Goal: Find contact information: Find contact information

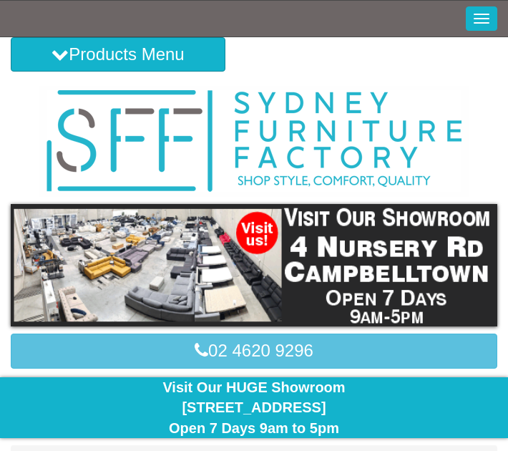
click at [485, 21] on button "Toggle Navigation" at bounding box center [482, 18] width 32 height 24
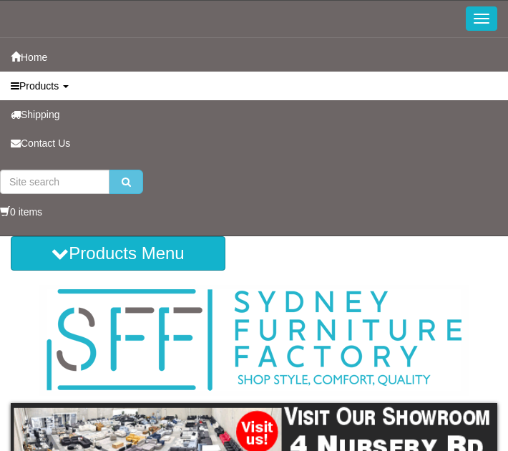
click at [66, 92] on link "Products" at bounding box center [254, 86] width 508 height 29
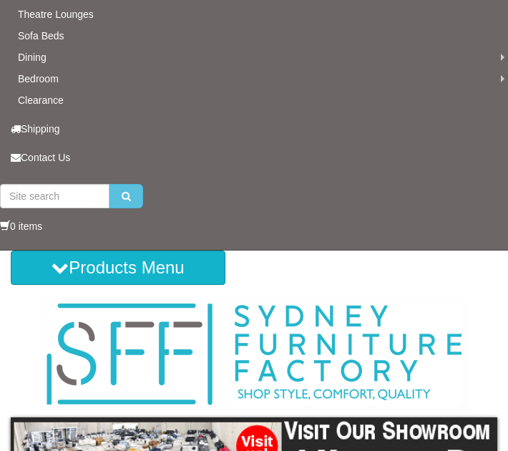
scroll to position [229, 0]
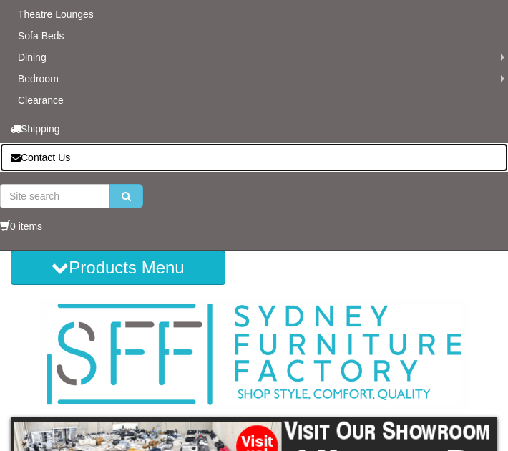
click at [92, 154] on link "Contact Us" at bounding box center [254, 157] width 508 height 29
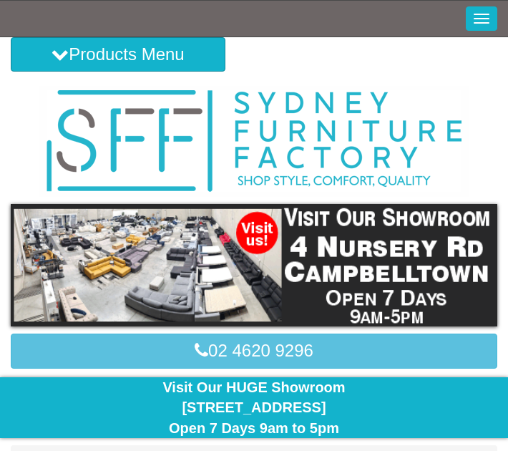
click at [495, 16] on button "Toggle Navigation" at bounding box center [482, 18] width 32 height 24
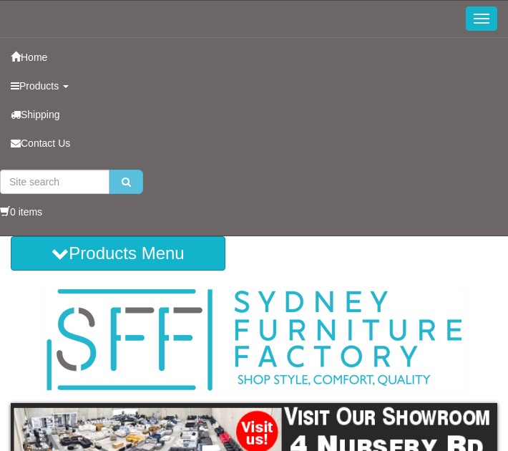
click at [481, 19] on button "Toggle Navigation" at bounding box center [482, 18] width 32 height 24
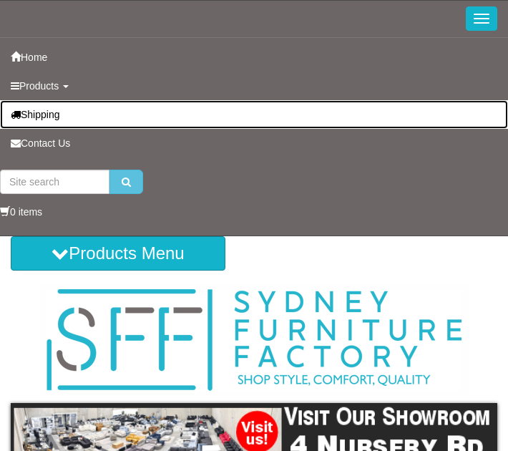
click at [48, 115] on span "Shipping" at bounding box center [40, 114] width 39 height 11
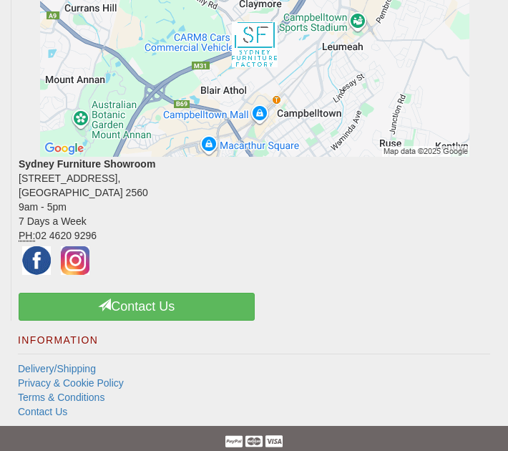
scroll to position [1195, 0]
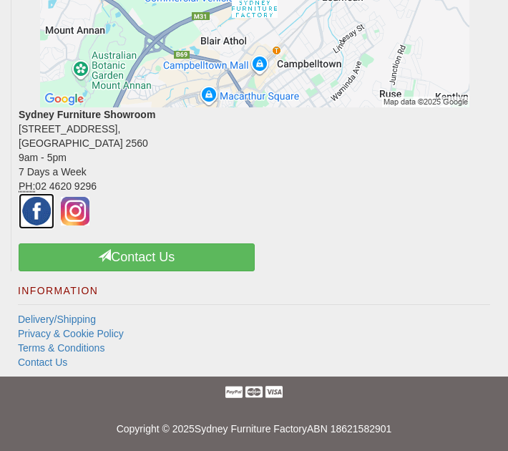
click at [40, 213] on img at bounding box center [37, 211] width 36 height 36
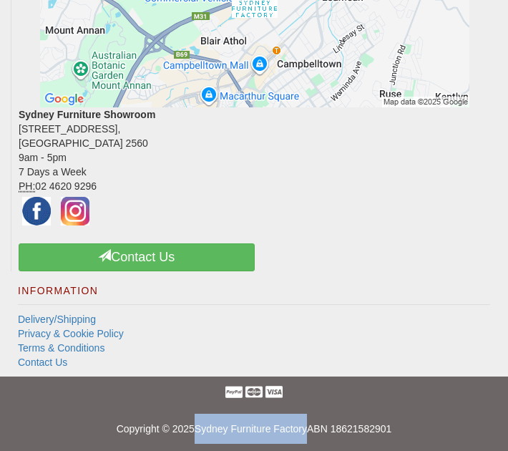
drag, startPoint x: 195, startPoint y: 436, endPoint x: 307, endPoint y: 438, distance: 111.7
click at [307, 438] on p "Copyright © 2025 Sydney Furniture Factory ABN 18621582901" at bounding box center [254, 429] width 487 height 30
copy link "Sydney Furniture Factory"
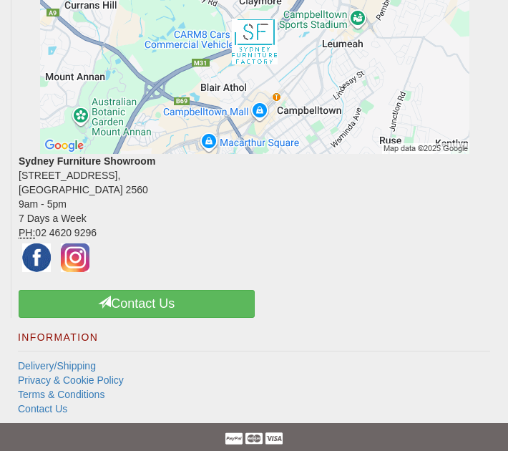
scroll to position [1123, 0]
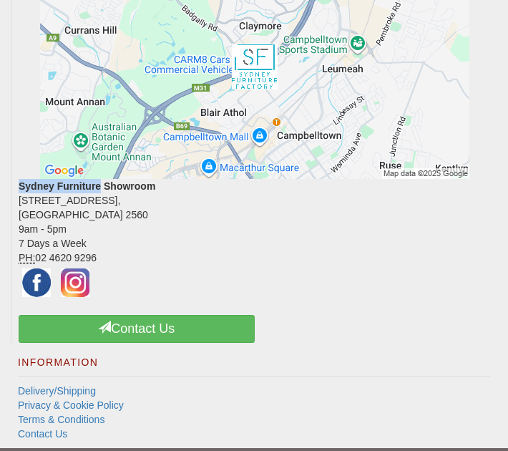
drag, startPoint x: 19, startPoint y: 184, endPoint x: 100, endPoint y: 189, distance: 81.1
click at [100, 189] on strong "Sydney Furniture Showroom" at bounding box center [87, 185] width 137 height 11
copy strong "Sydney Furniture"
click at [70, 279] on img at bounding box center [75, 283] width 36 height 36
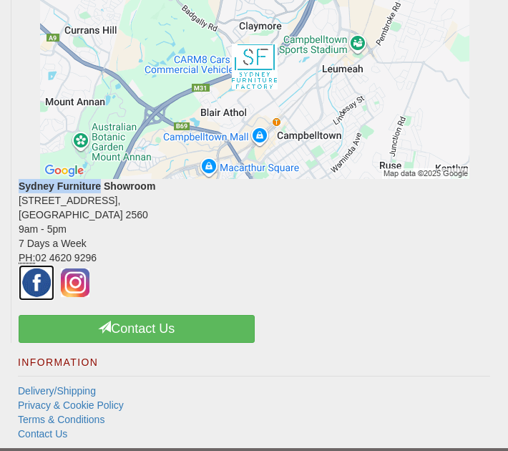
click at [39, 278] on img at bounding box center [37, 283] width 36 height 36
drag, startPoint x: 19, startPoint y: 200, endPoint x: 87, endPoint y: 200, distance: 68.0
click at [87, 200] on address "Sydney Furniture Showroom 4 Nursery Road, Campbelltown NSW 2560 9am - 5pm 7 Day…" at bounding box center [255, 240] width 472 height 122
copy address "4 Nursery Road"
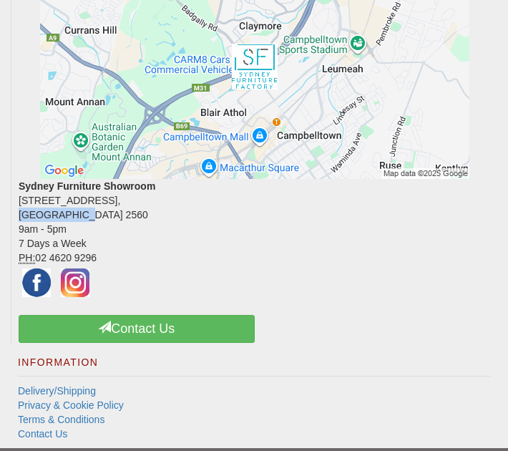
drag, startPoint x: 19, startPoint y: 216, endPoint x: 81, endPoint y: 216, distance: 61.6
click at [81, 216] on address "Sydney Furniture Showroom 4 Nursery Road, Campbelltown NSW 2560 9am - 5pm 7 Day…" at bounding box center [255, 240] width 472 height 122
copy address "Campbelltown"
drag, startPoint x: 138, startPoint y: 210, endPoint x: 114, endPoint y: 216, distance: 25.0
click at [114, 216] on address "Sydney Furniture Showroom 4 Nursery Road, Campbelltown NSW 2560 9am - 5pm 7 Day…" at bounding box center [255, 240] width 472 height 122
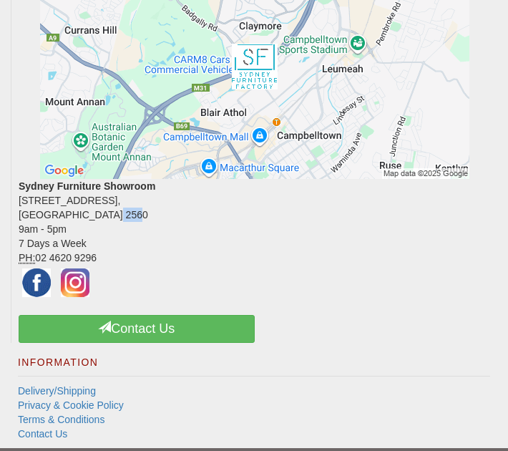
copy address "2560"
drag, startPoint x: 108, startPoint y: 261, endPoint x: 38, endPoint y: 257, distance: 70.3
click at [38, 257] on address "Sydney Furniture Showroom 4 Nursery Road, Campbelltown NSW 2560 9am - 5pm 7 Day…" at bounding box center [255, 240] width 472 height 122
copy address "02 4620 9296"
click at [339, 219] on address "Sydney Furniture Showroom 4 Nursery Road, Campbelltown NSW 2560 9am - 5pm 7 Day…" at bounding box center [255, 240] width 472 height 122
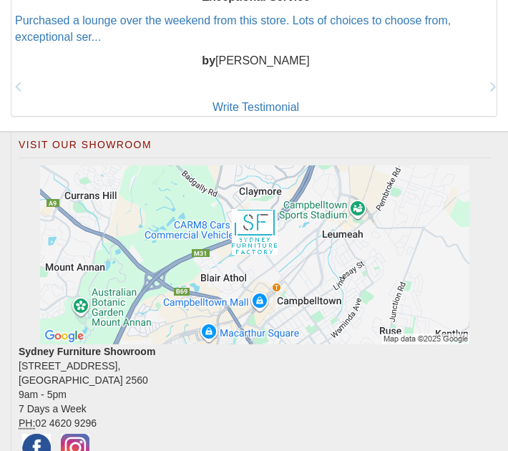
scroll to position [1195, 0]
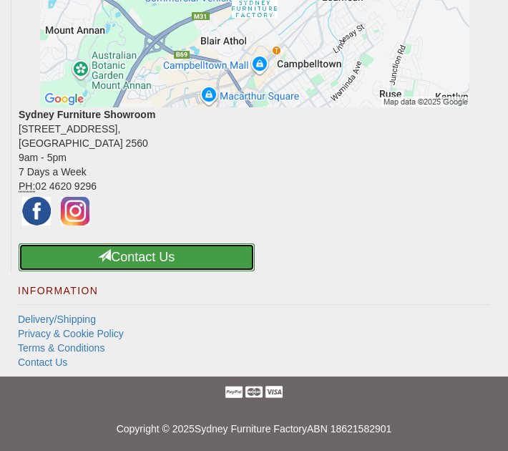
click at [205, 261] on link "Contact Us" at bounding box center [137, 257] width 236 height 28
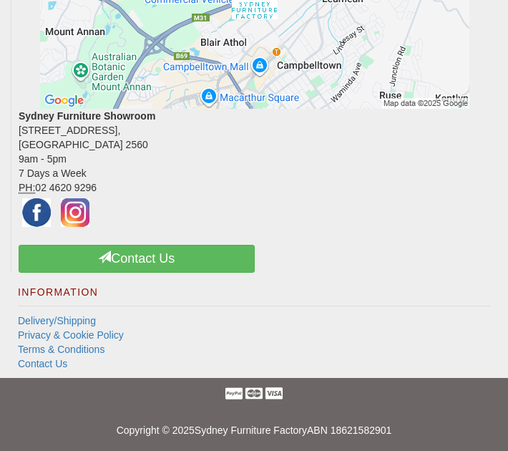
scroll to position [1922, 0]
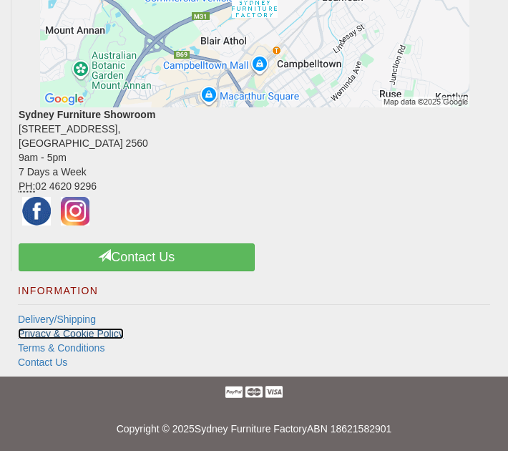
click at [60, 339] on link "Privacy & Cookie Policy" at bounding box center [71, 333] width 106 height 11
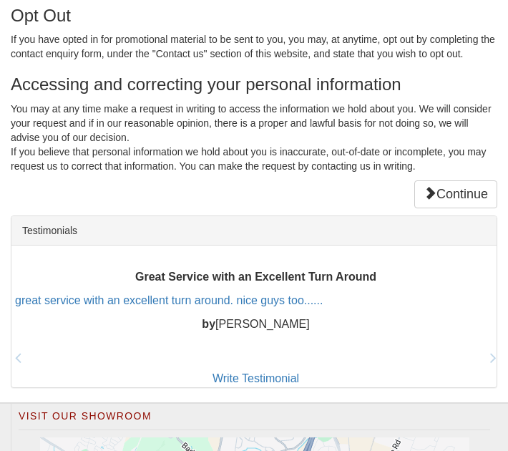
scroll to position [931, 0]
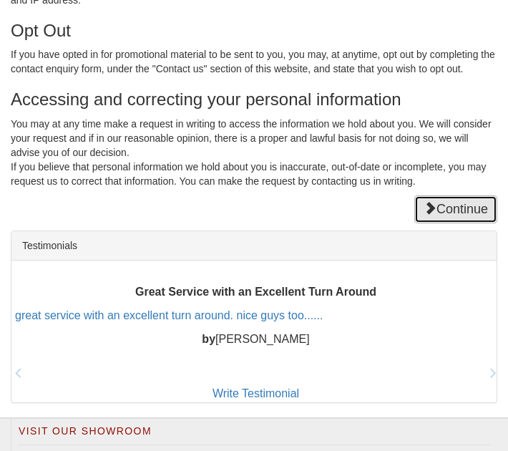
click at [434, 201] on link "Continue" at bounding box center [456, 209] width 83 height 29
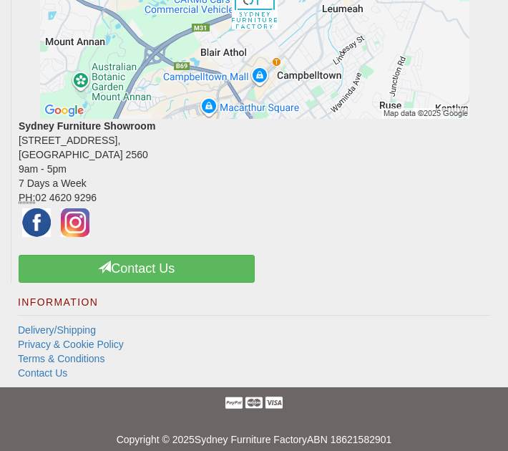
scroll to position [5692, 0]
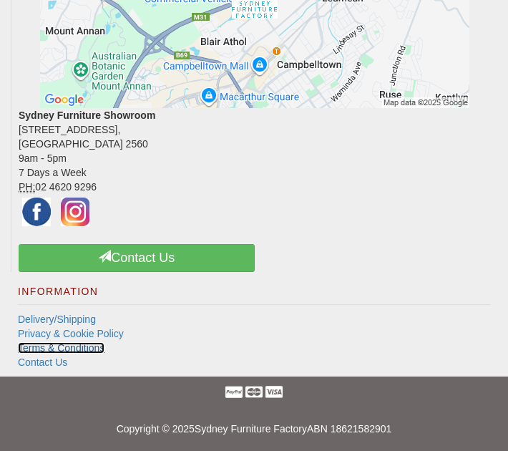
click at [67, 344] on link "Terms & Conditions" at bounding box center [61, 347] width 87 height 11
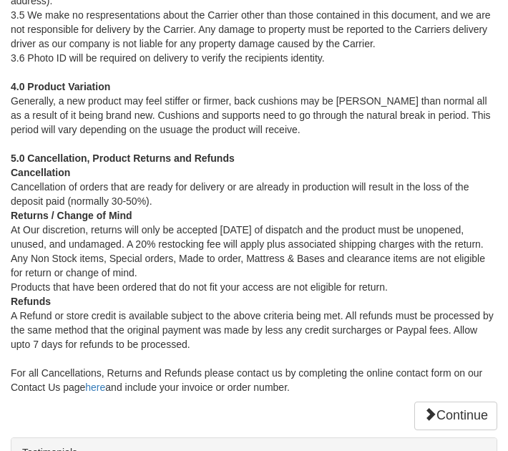
scroll to position [1503, 0]
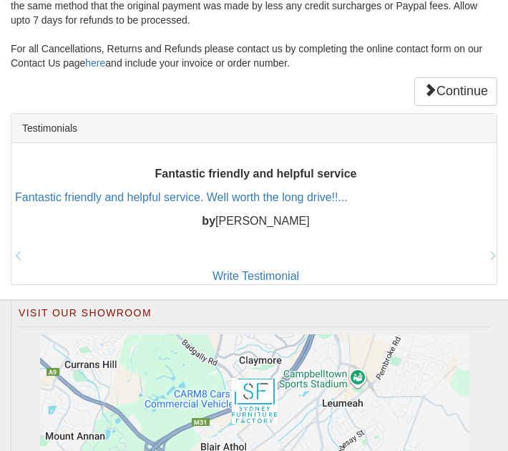
click at [471, 102] on link "Continue" at bounding box center [456, 91] width 83 height 29
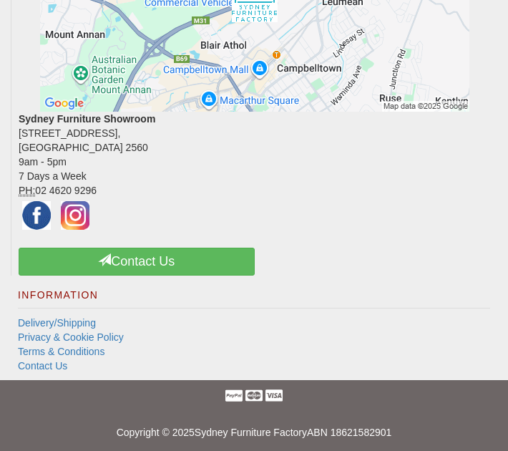
scroll to position [5692, 0]
